Goal: Communication & Community: Answer question/provide support

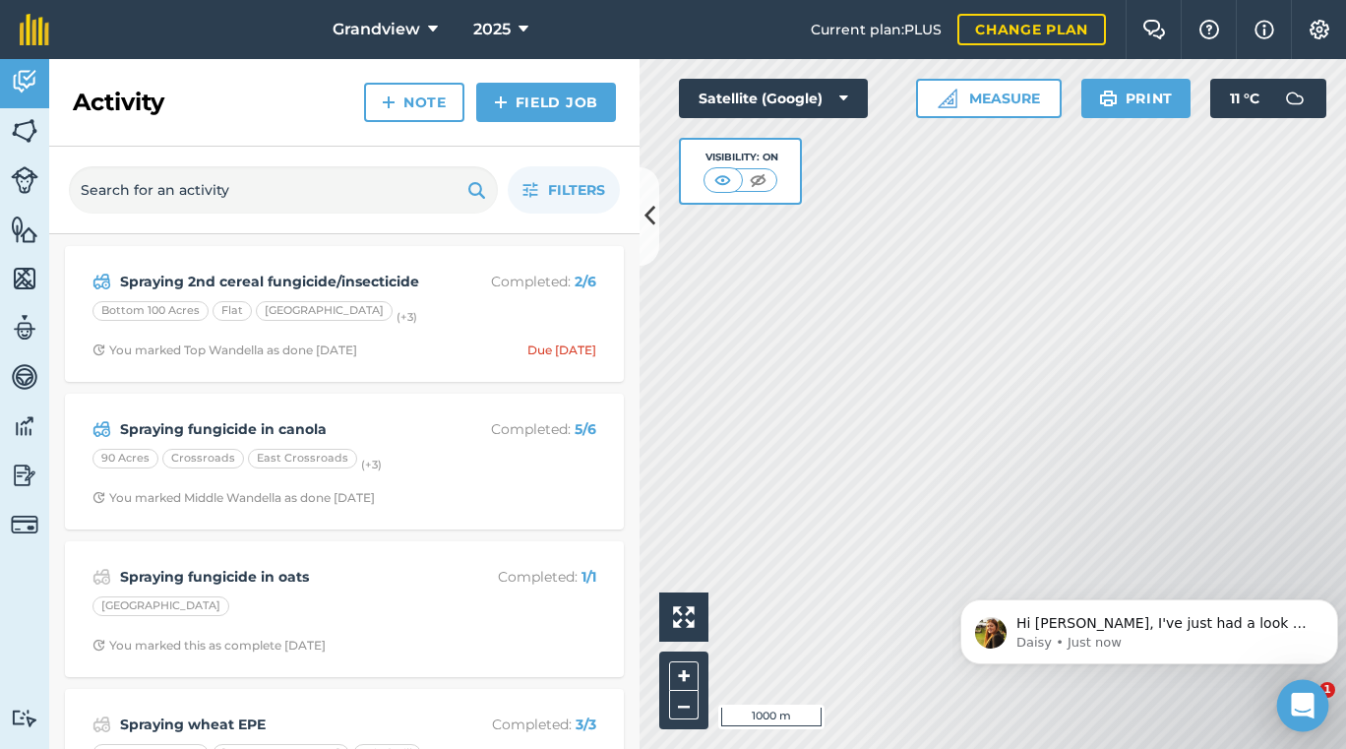
click at [1300, 698] on icon "Open Intercom Messenger" at bounding box center [1302, 706] width 23 height 26
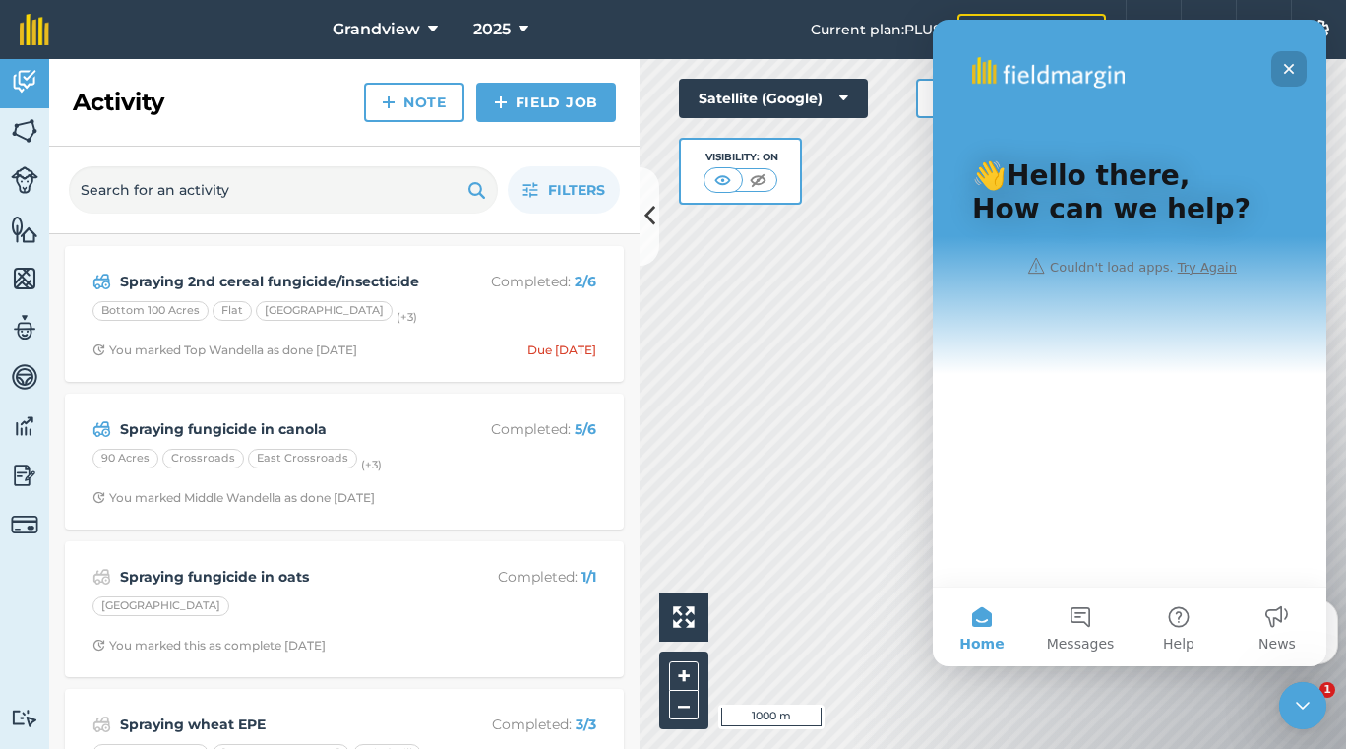
click at [1288, 65] on icon "Close" at bounding box center [1289, 69] width 16 height 16
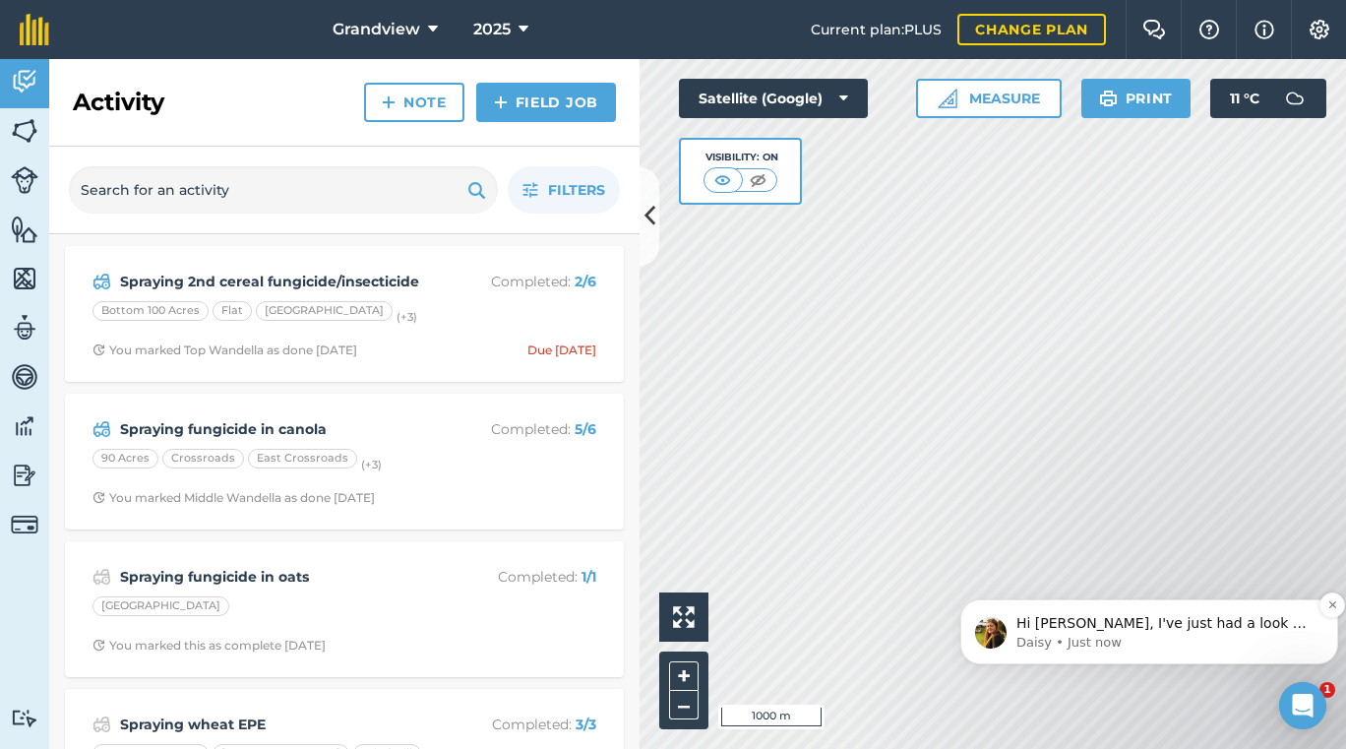
click at [1189, 615] on p "Hi [PERSON_NAME], I've just had a look at Google Earth and I think this is to d…" at bounding box center [1164, 624] width 297 height 20
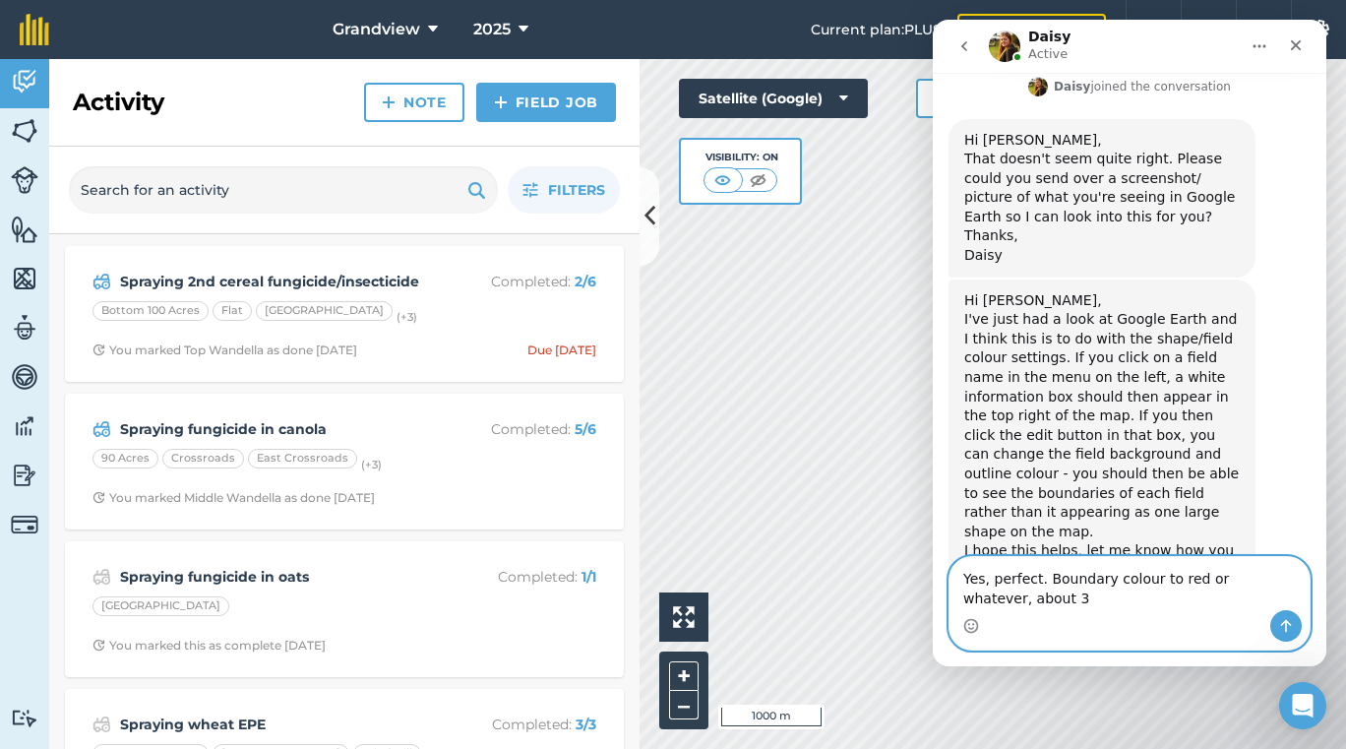
scroll to position [749, 0]
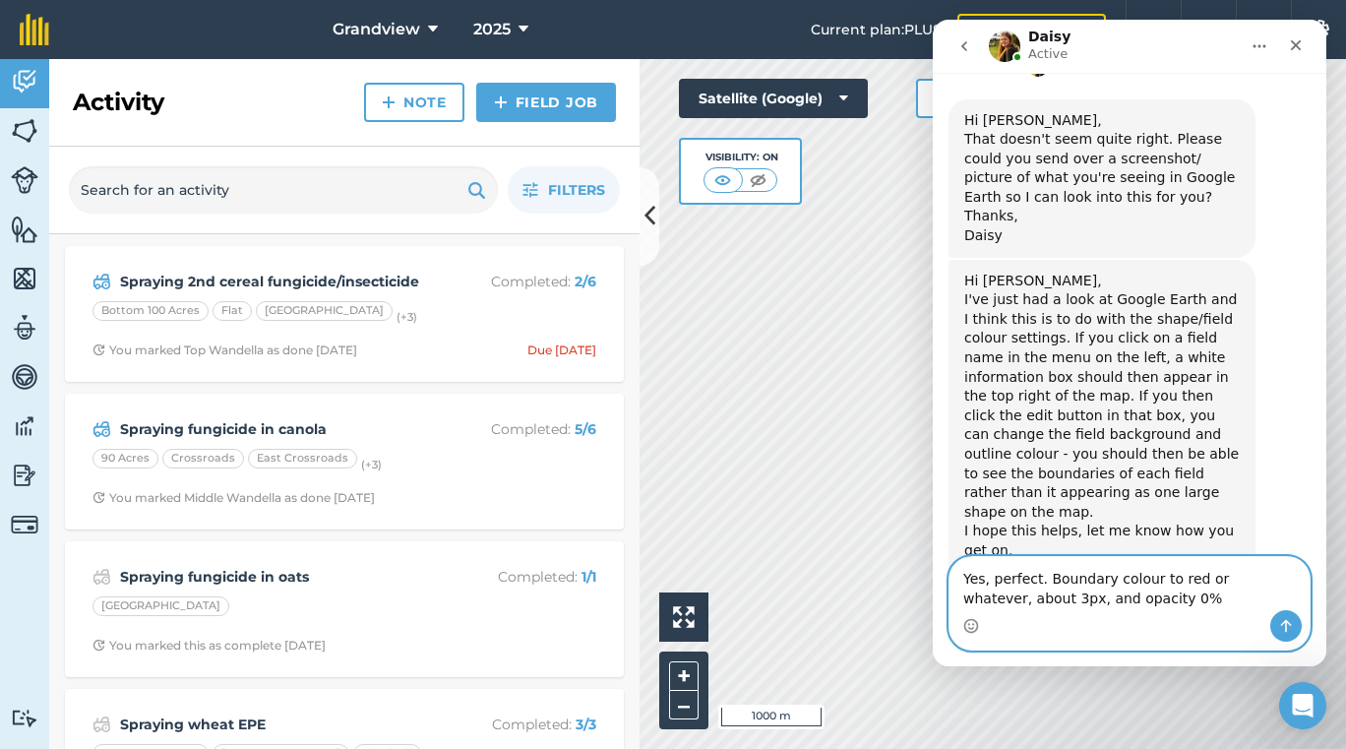
type textarea "Yes, perfect. Boundary colour to red or whatever, about 3px, and opacity 0%"
click at [1283, 625] on icon "Send a message…" at bounding box center [1286, 626] width 16 height 16
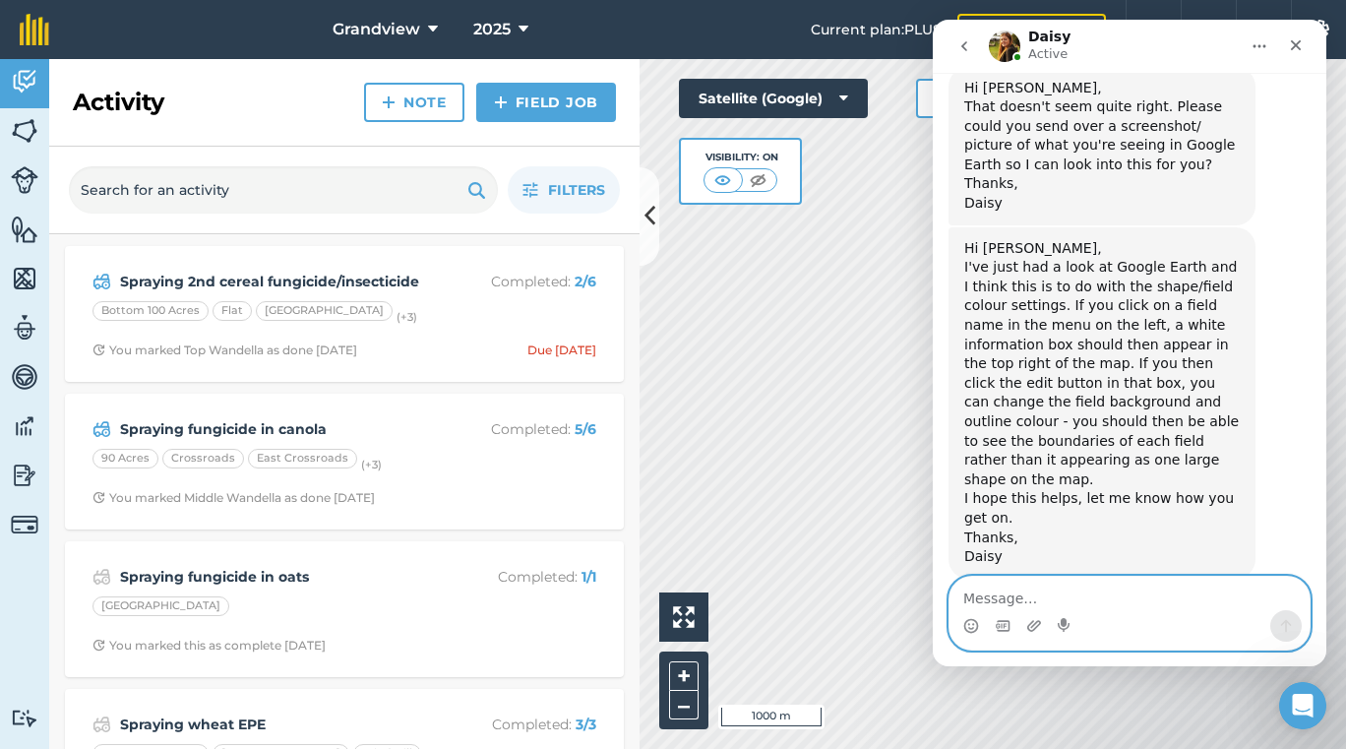
scroll to position [774, 0]
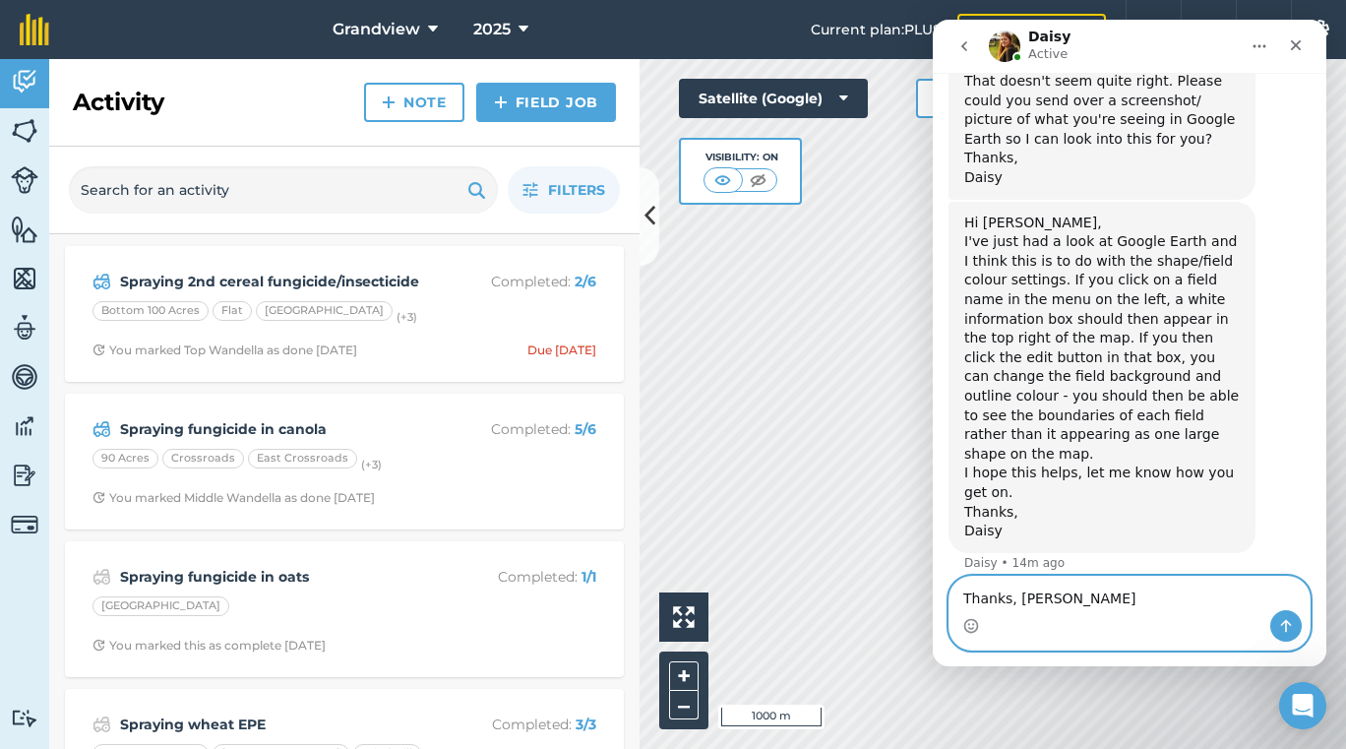
type textarea "Thanks, [PERSON_NAME]"
click at [1286, 622] on icon "Send a message…" at bounding box center [1286, 626] width 11 height 13
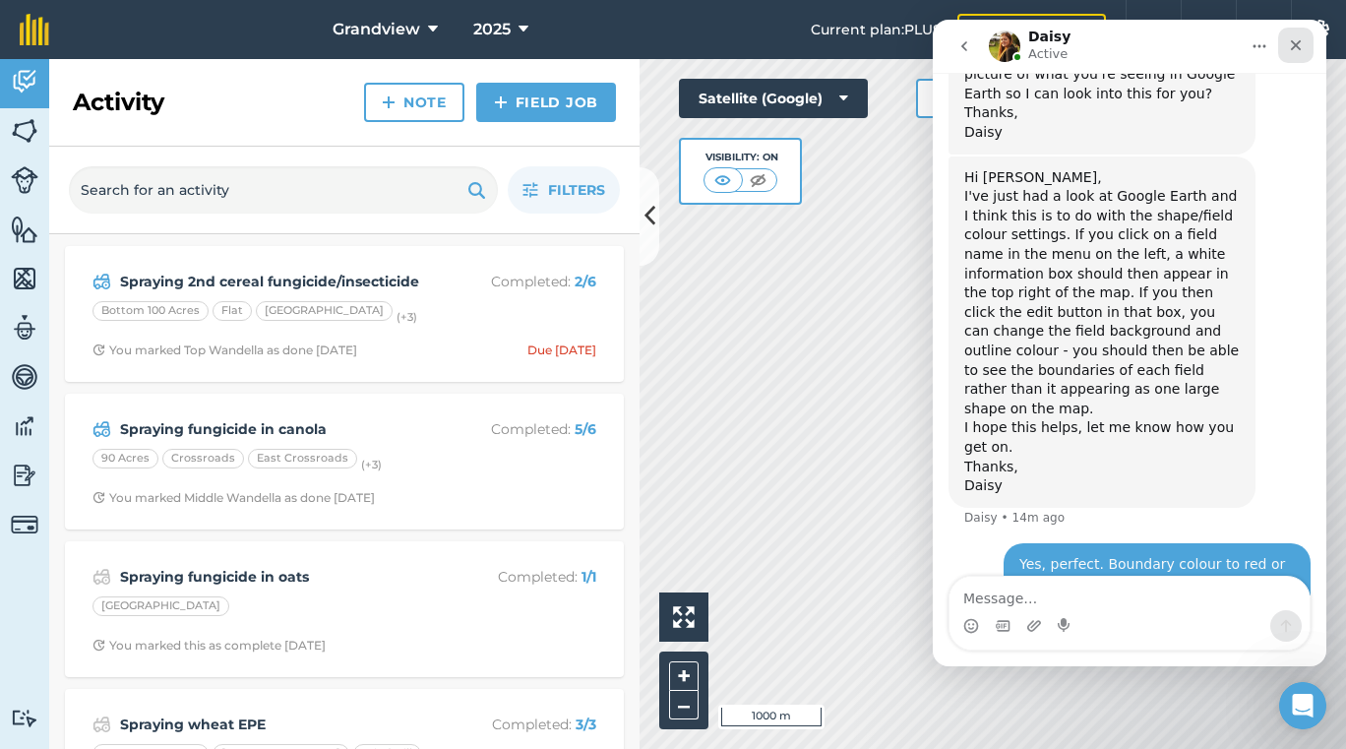
click at [1296, 40] on icon "Close" at bounding box center [1296, 45] width 16 height 16
